Goal: Information Seeking & Learning: Learn about a topic

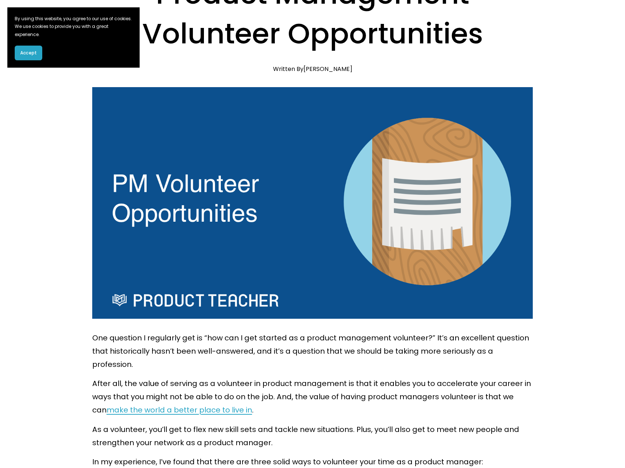
scroll to position [221, 0]
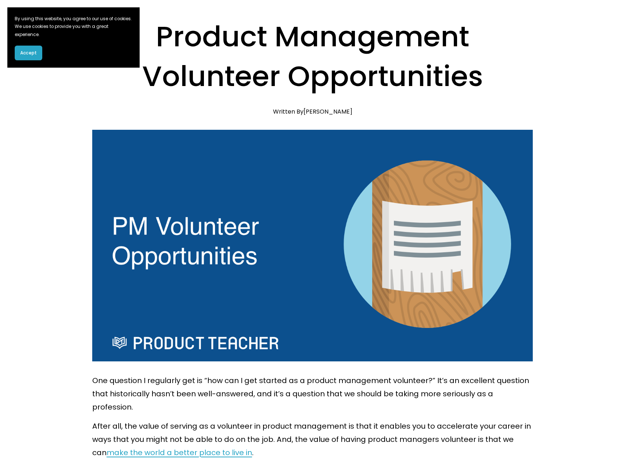
click at [29, 51] on span "Accept" at bounding box center [28, 53] width 17 height 7
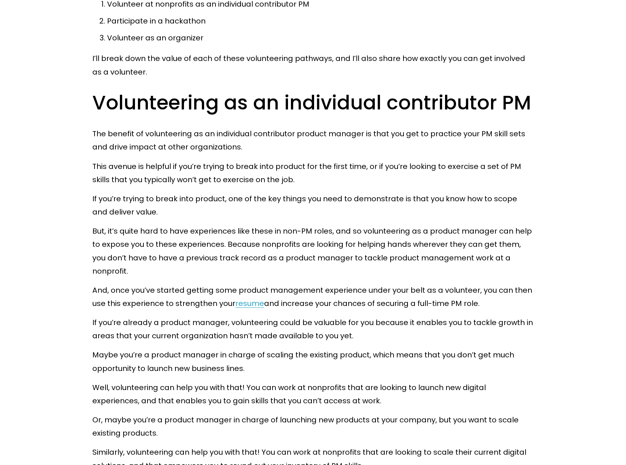
scroll to position [699, 0]
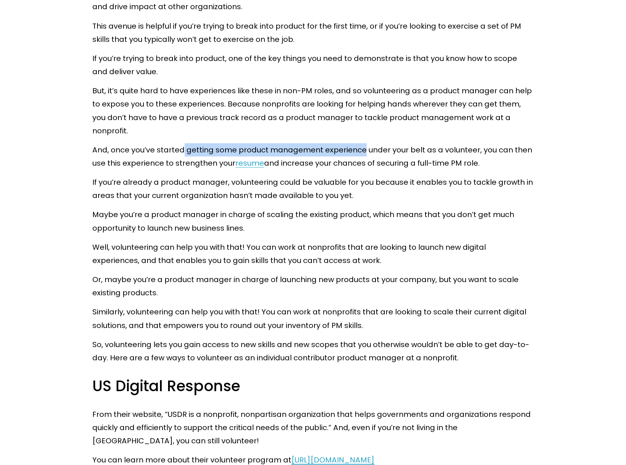
drag, startPoint x: 181, startPoint y: 119, endPoint x: 361, endPoint y: 124, distance: 179.5
click at [361, 143] on p "And, once you’ve started getting some product management experience under your …" at bounding box center [312, 156] width 441 height 26
drag, startPoint x: 361, startPoint y: 124, endPoint x: 341, endPoint y: 124, distance: 19.5
click at [360, 143] on p "And, once you’ve started getting some product management experience under your …" at bounding box center [312, 156] width 441 height 26
click at [391, 143] on p "And, once you’ve started getting some product management experience under your …" at bounding box center [312, 156] width 441 height 26
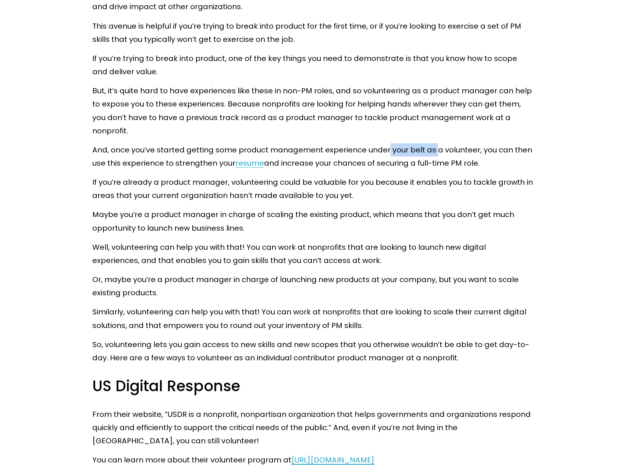
click at [448, 143] on p "And, once you’ve started getting some product management experience under your …" at bounding box center [312, 156] width 441 height 26
drag, startPoint x: 448, startPoint y: 125, endPoint x: 425, endPoint y: 180, distance: 59.3
click at [447, 143] on p "And, once you’ve started getting some product management experience under your …" at bounding box center [312, 156] width 441 height 26
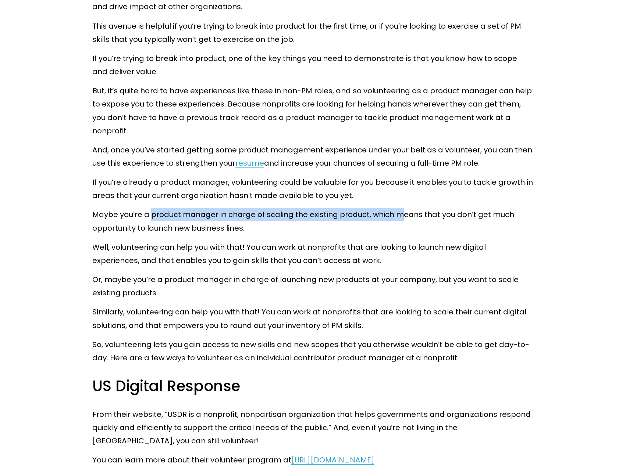
drag, startPoint x: 188, startPoint y: 193, endPoint x: 398, endPoint y: 192, distance: 210.0
click at [399, 208] on p "Maybe you’re a product manager in charge of scaling the existing product, which…" at bounding box center [312, 221] width 441 height 26
click at [398, 208] on p "Maybe you’re a product manager in charge of scaling the existing product, which…" at bounding box center [312, 221] width 441 height 26
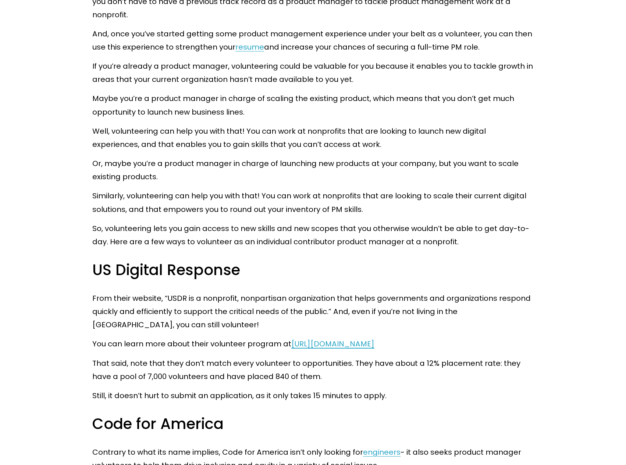
scroll to position [919, 0]
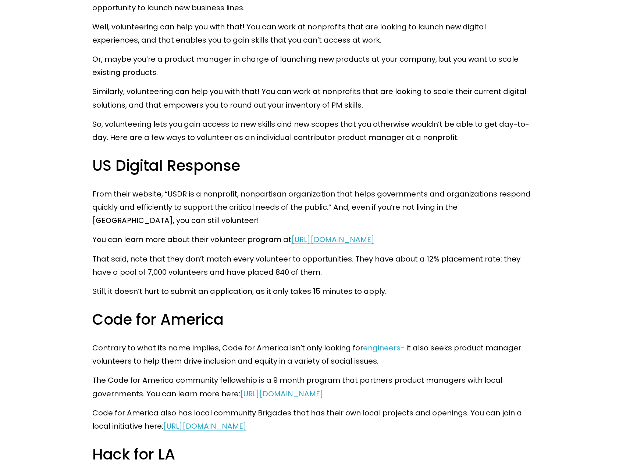
click at [367, 235] on span "[URL][DOMAIN_NAME]" at bounding box center [332, 240] width 83 height 10
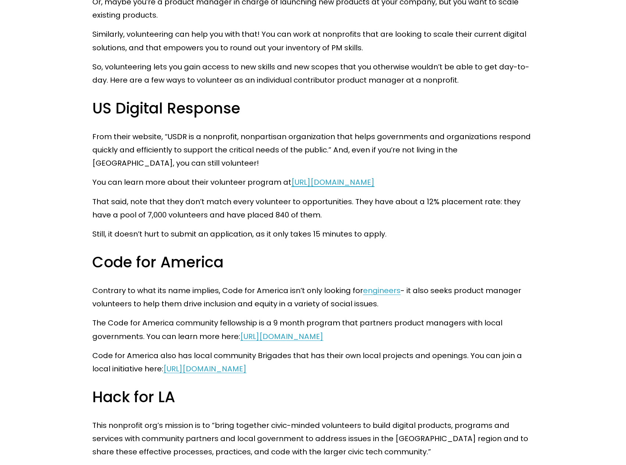
scroll to position [1066, 0]
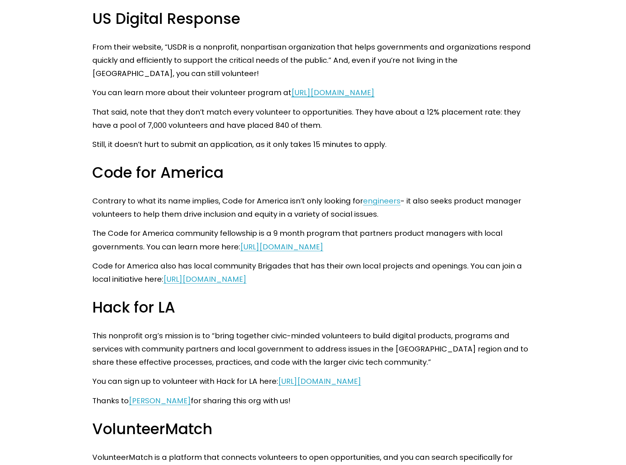
click at [246, 274] on link "[URL][DOMAIN_NAME]" at bounding box center [204, 279] width 83 height 10
click at [290, 242] on link "[URL][DOMAIN_NAME]" at bounding box center [281, 247] width 83 height 10
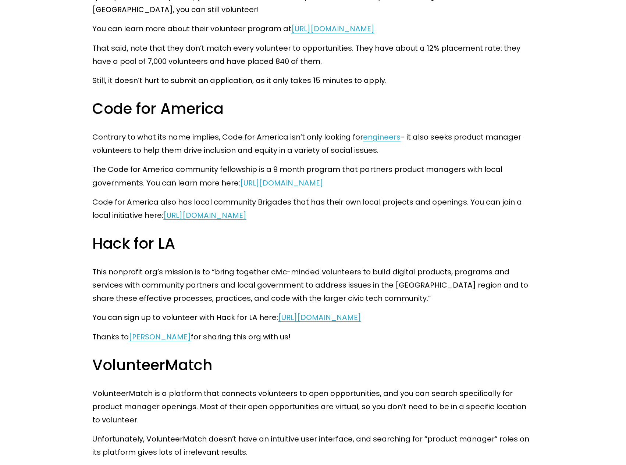
scroll to position [1213, 0]
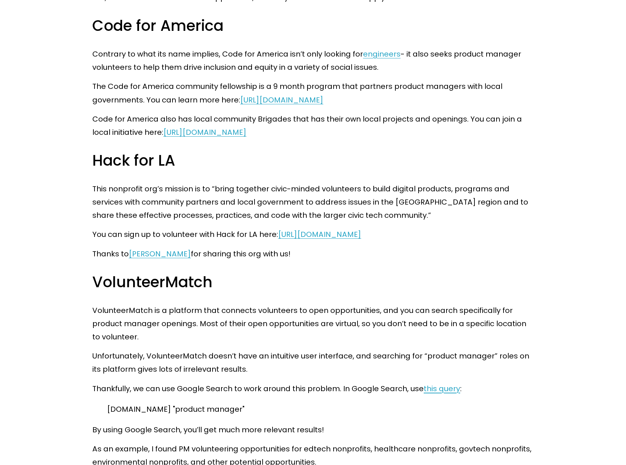
click at [331, 229] on link "[URL][DOMAIN_NAME]" at bounding box center [319, 234] width 83 height 10
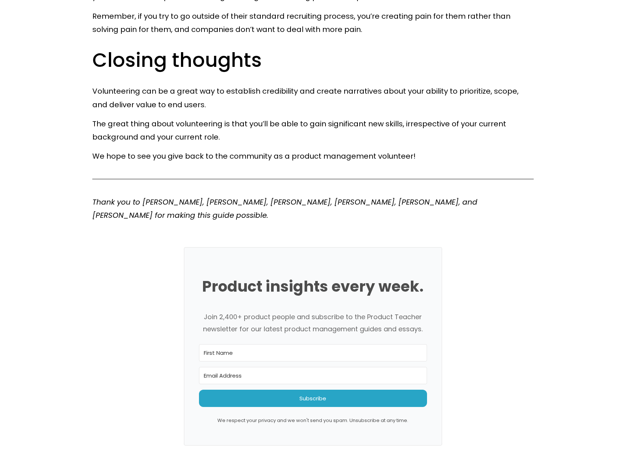
scroll to position [3436, 0]
